Goal: Information Seeking & Learning: Learn about a topic

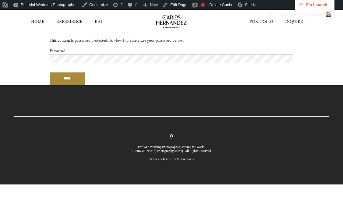
click at [50, 72] on input "*****" at bounding box center [67, 78] width 35 height 13
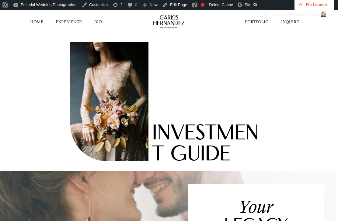
click at [261, 72] on div "INVESTMENT GUIDE" at bounding box center [169, 102] width 338 height 137
